Goal: Transaction & Acquisition: Purchase product/service

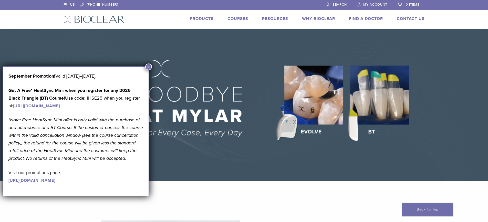
click at [149, 65] on button "×" at bounding box center [148, 66] width 7 height 7
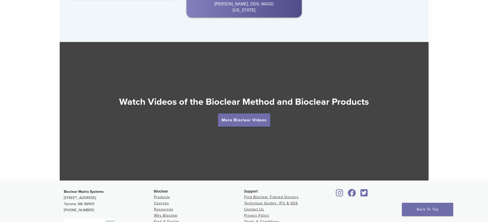
scroll to position [921, 0]
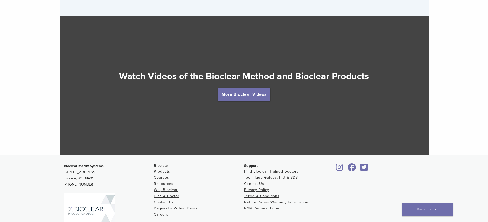
click at [167, 177] on link "Courses" at bounding box center [161, 177] width 15 height 4
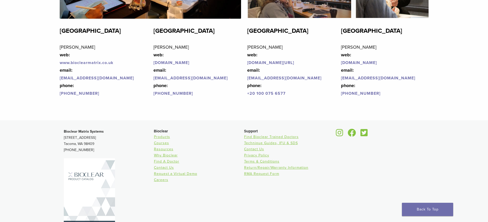
scroll to position [1262, 0]
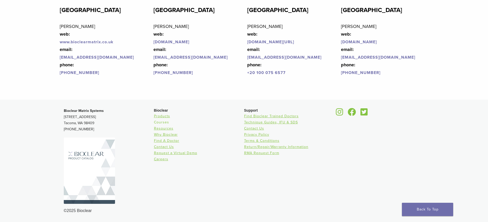
click at [165, 123] on link "Courses" at bounding box center [161, 122] width 15 height 4
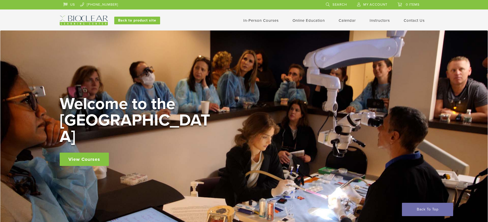
scroll to position [102, 0]
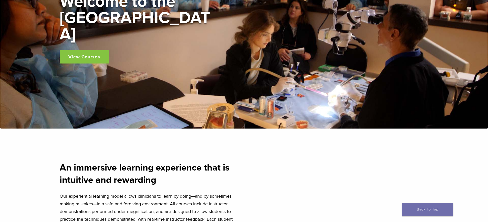
click at [92, 53] on link "View Courses" at bounding box center [84, 56] width 49 height 13
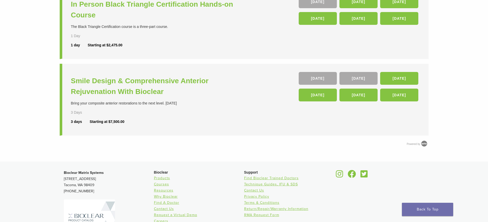
scroll to position [256, 0]
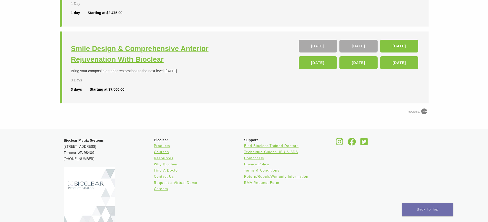
click at [134, 50] on h3 "Smile Design & Comprehensive Anterior Rejuvenation With Bioclear" at bounding box center [158, 53] width 174 height 21
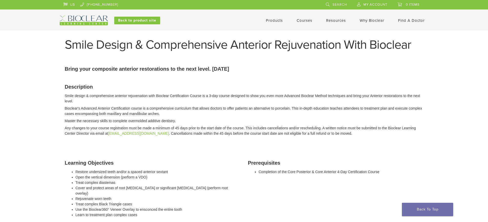
click at [379, 21] on link "Why Bioclear" at bounding box center [371, 20] width 25 height 5
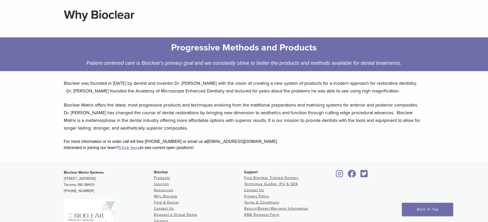
scroll to position [51, 0]
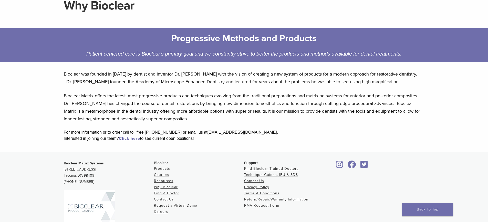
click at [162, 166] on link "Products" at bounding box center [162, 168] width 16 height 4
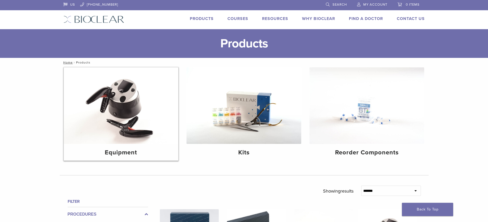
click at [144, 101] on img at bounding box center [121, 105] width 115 height 77
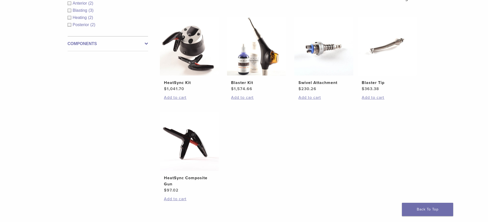
scroll to position [51, 0]
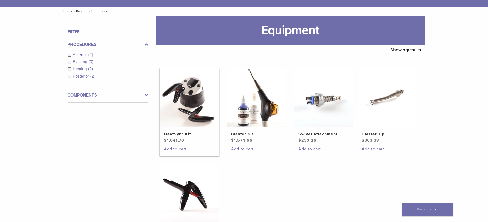
click at [196, 111] on img at bounding box center [189, 97] width 59 height 59
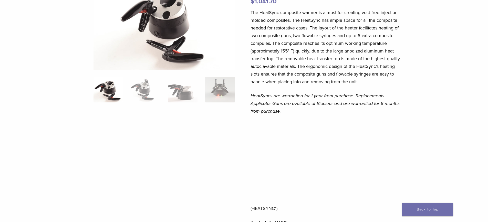
scroll to position [77, 0]
